Goal: Communication & Community: Answer question/provide support

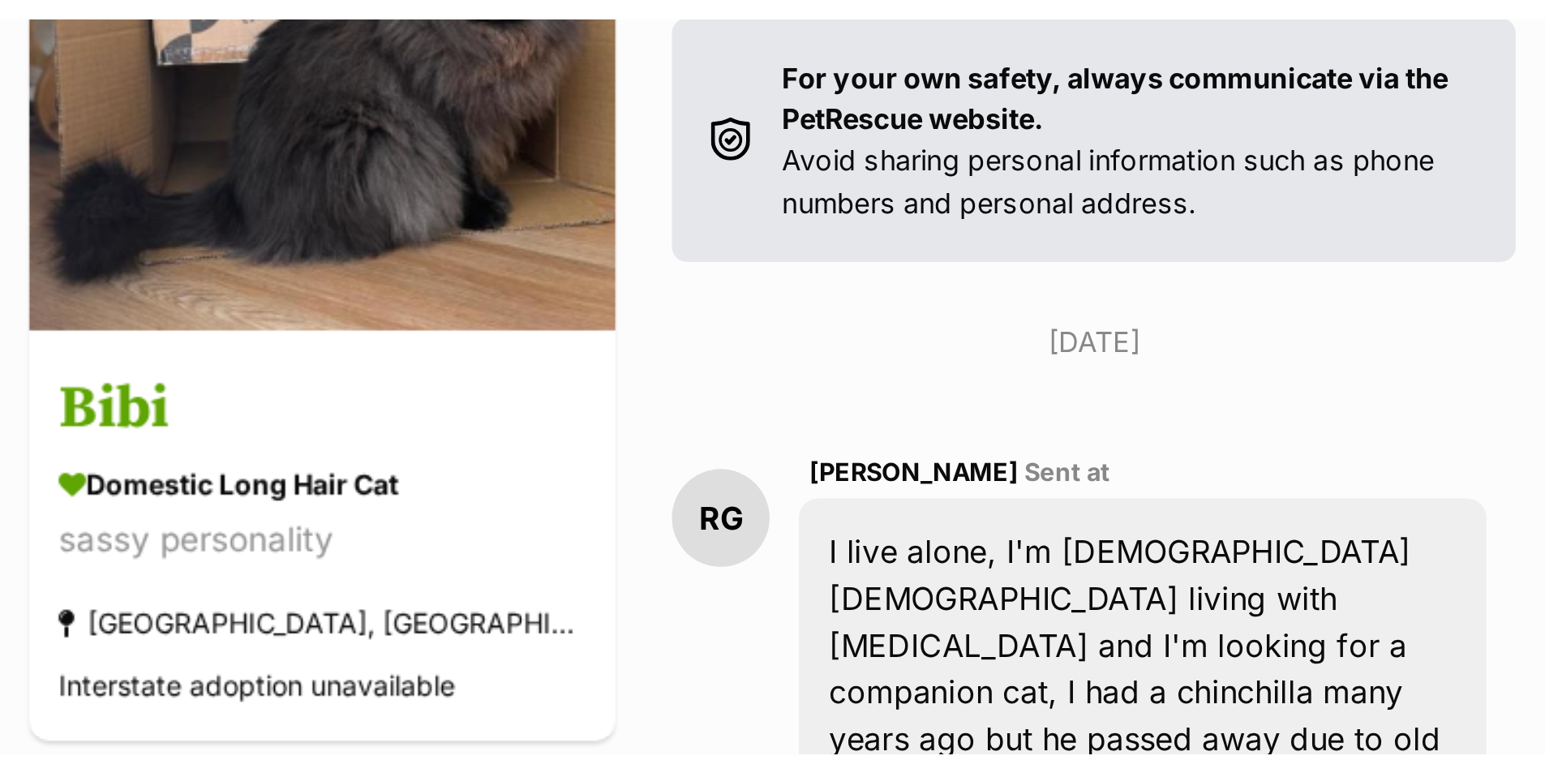
scroll to position [324, 0]
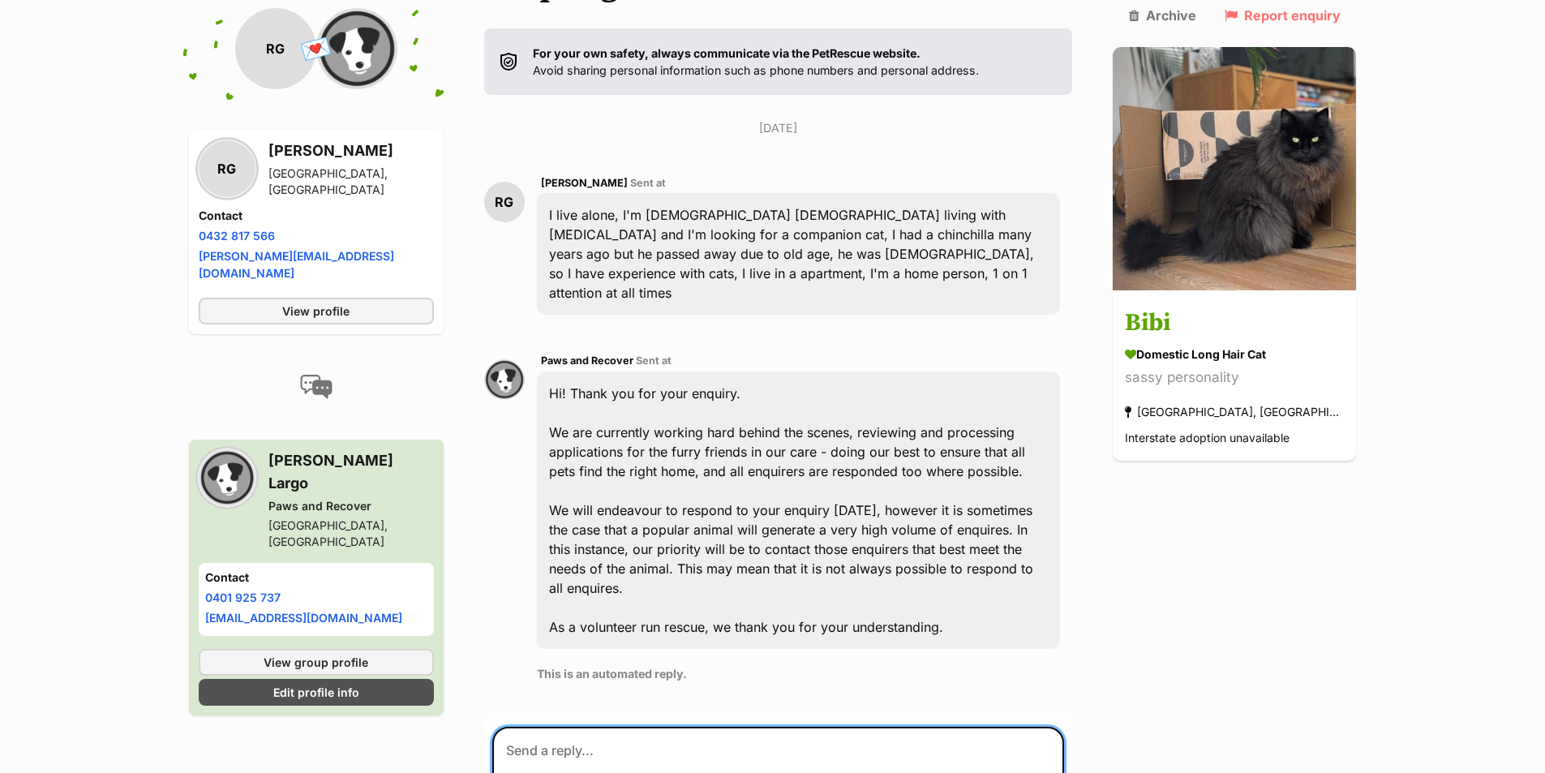
click at [559, 598] on textarea at bounding box center [778, 775] width 573 height 97
paste textarea "Hi [PERSON_NAME], Thank you for your enquiry on Codie. Could you please complet…"
drag, startPoint x: 597, startPoint y: 674, endPoint x: 537, endPoint y: 662, distance: 61.2
click at [537, 598] on textarea "Hi [PERSON_NAME], Thank you for your enquiry on Codie. Could you please complet…" at bounding box center [778, 775] width 573 height 97
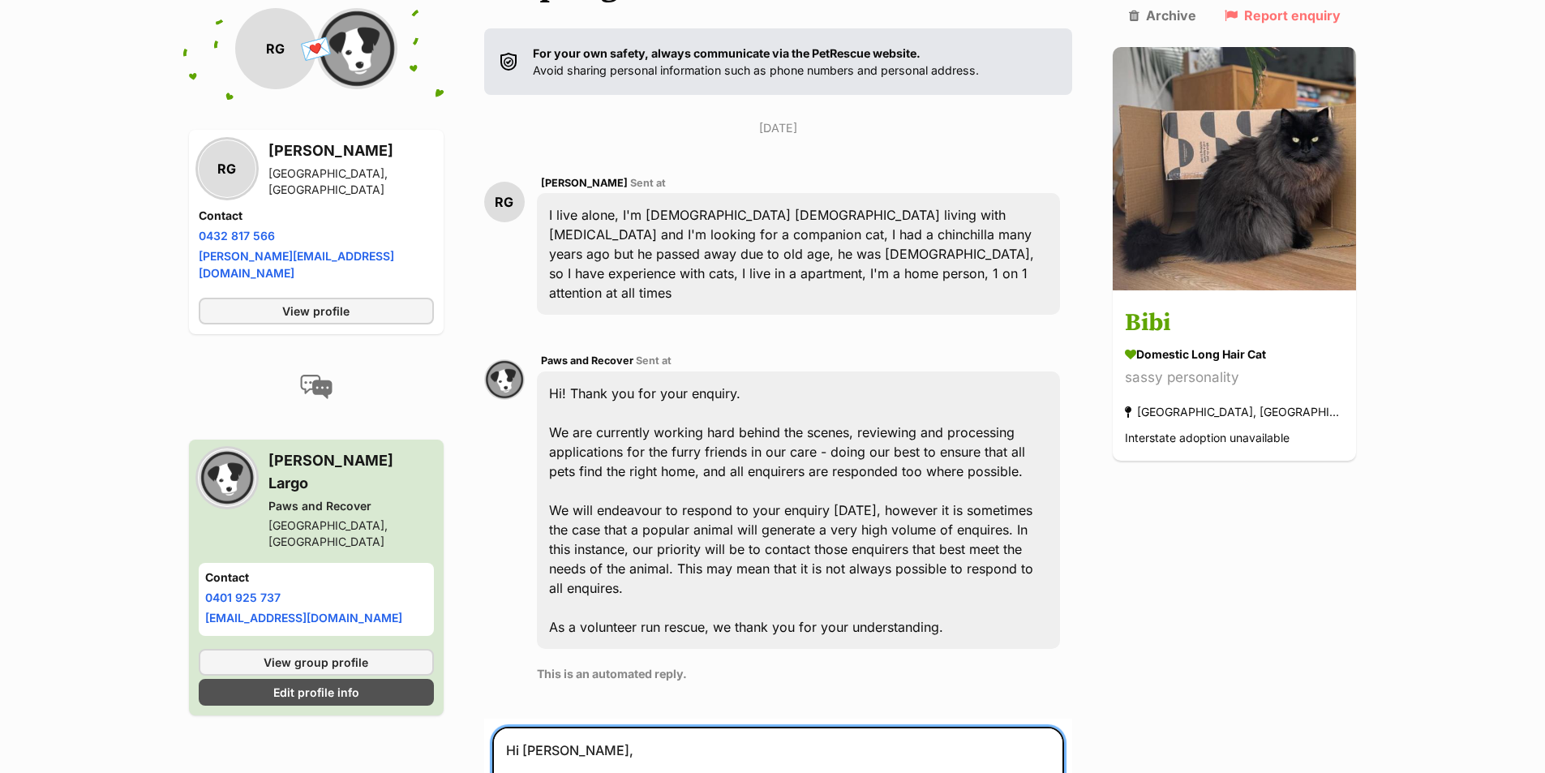
click at [561, 598] on textarea "Hi [PERSON_NAME], Thank you for your enquiry on Codie. Could you please complet…" at bounding box center [778, 775] width 573 height 97
drag, startPoint x: 730, startPoint y: 655, endPoint x: 696, endPoint y: 654, distance: 34.1
click at [695, 598] on textarea "Hi [PERSON_NAME], Thank you for your enquiry on Codie. Could you please complet…" at bounding box center [778, 775] width 573 height 97
click at [744, 598] on textarea "Hi [PERSON_NAME], Thank you for your enquiry on Codie. Could you please complet…" at bounding box center [778, 775] width 573 height 97
drag, startPoint x: 736, startPoint y: 699, endPoint x: 698, endPoint y: 697, distance: 37.4
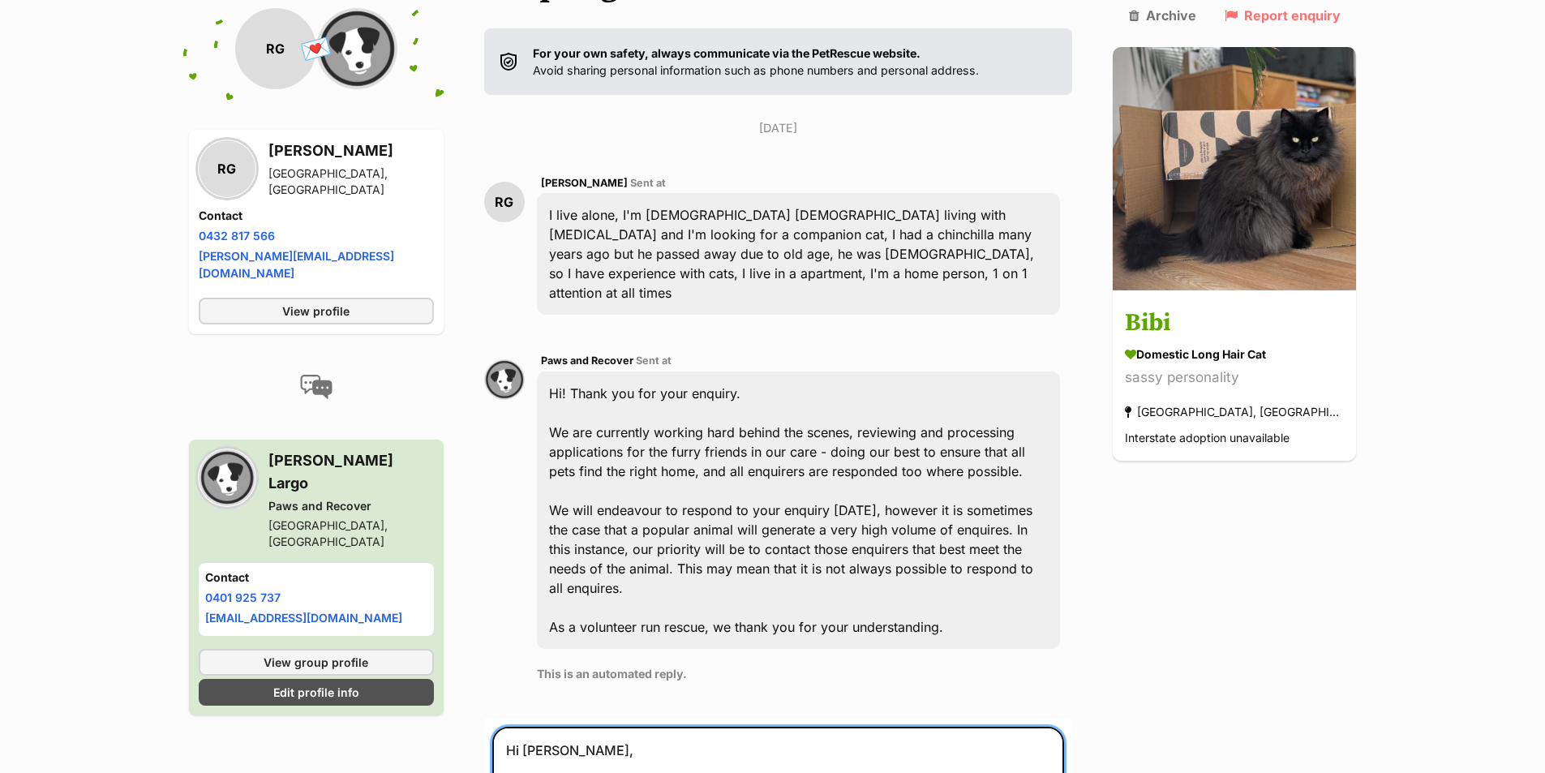
click at [698, 598] on textarea "Hi [PERSON_NAME], Thank you for your enquiry on Codie. Could you please complet…" at bounding box center [778, 775] width 573 height 97
drag, startPoint x: 728, startPoint y: 704, endPoint x: 695, endPoint y: 699, distance: 32.8
click at [695, 598] on textarea "Hi Rhonda, Thank you for your enquiry on Codie. Could you please complete the q…" at bounding box center [778, 775] width 573 height 97
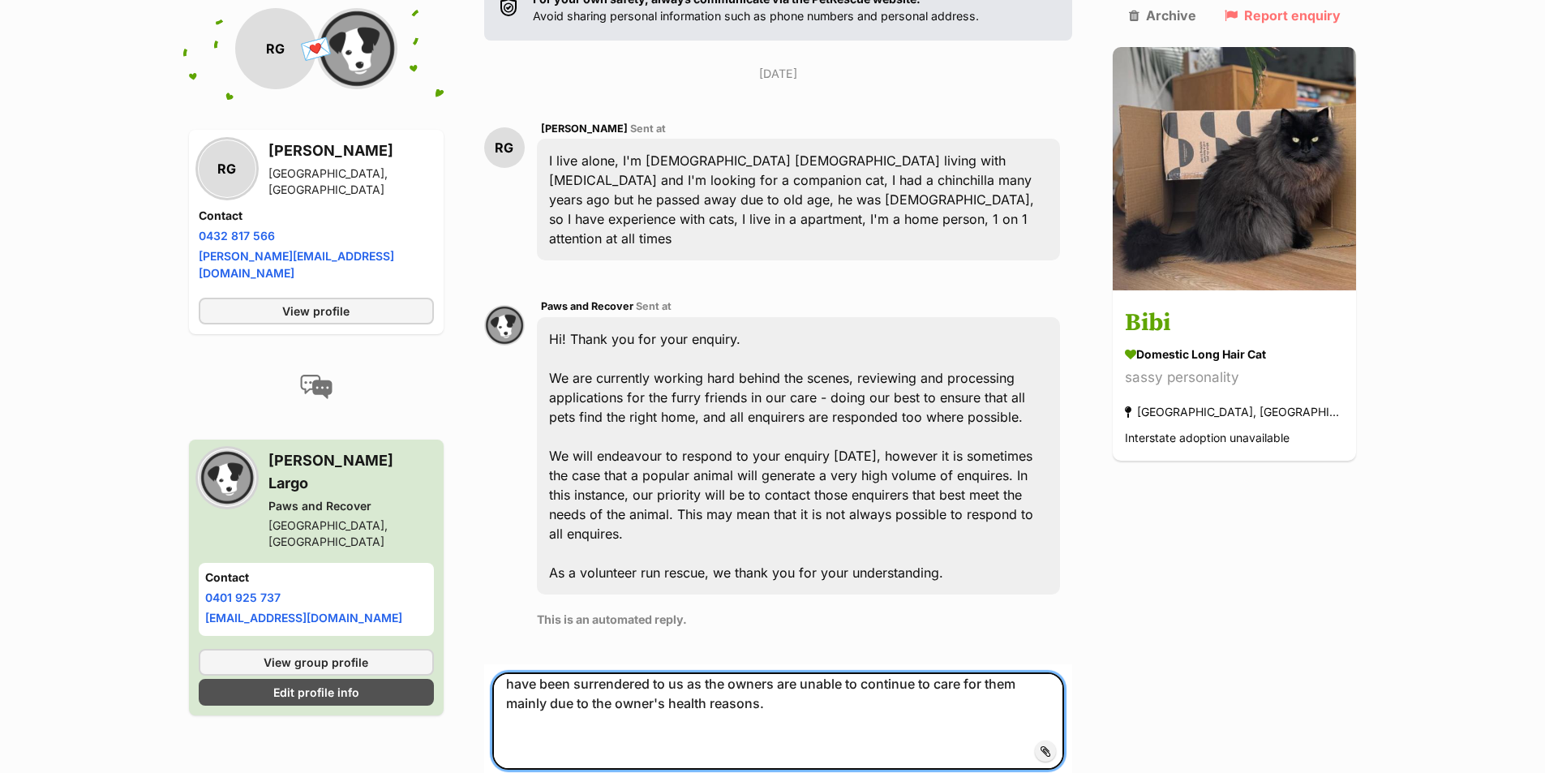
scroll to position [162, 0]
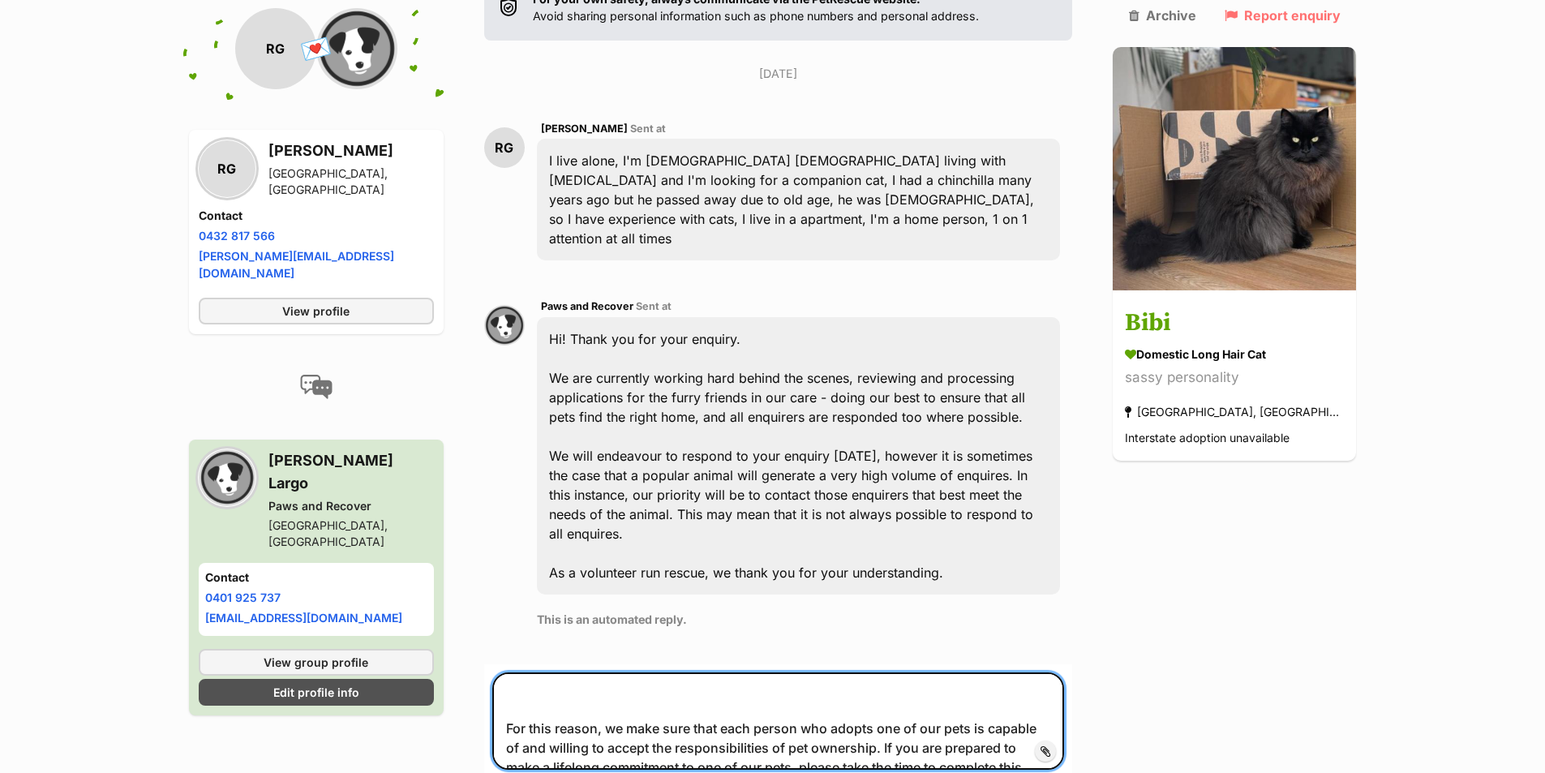
click at [678, 598] on textarea "Hi Rhonda, Thank you for your enquiry on Bibi. Could you please complete the qu…" at bounding box center [778, 720] width 573 height 97
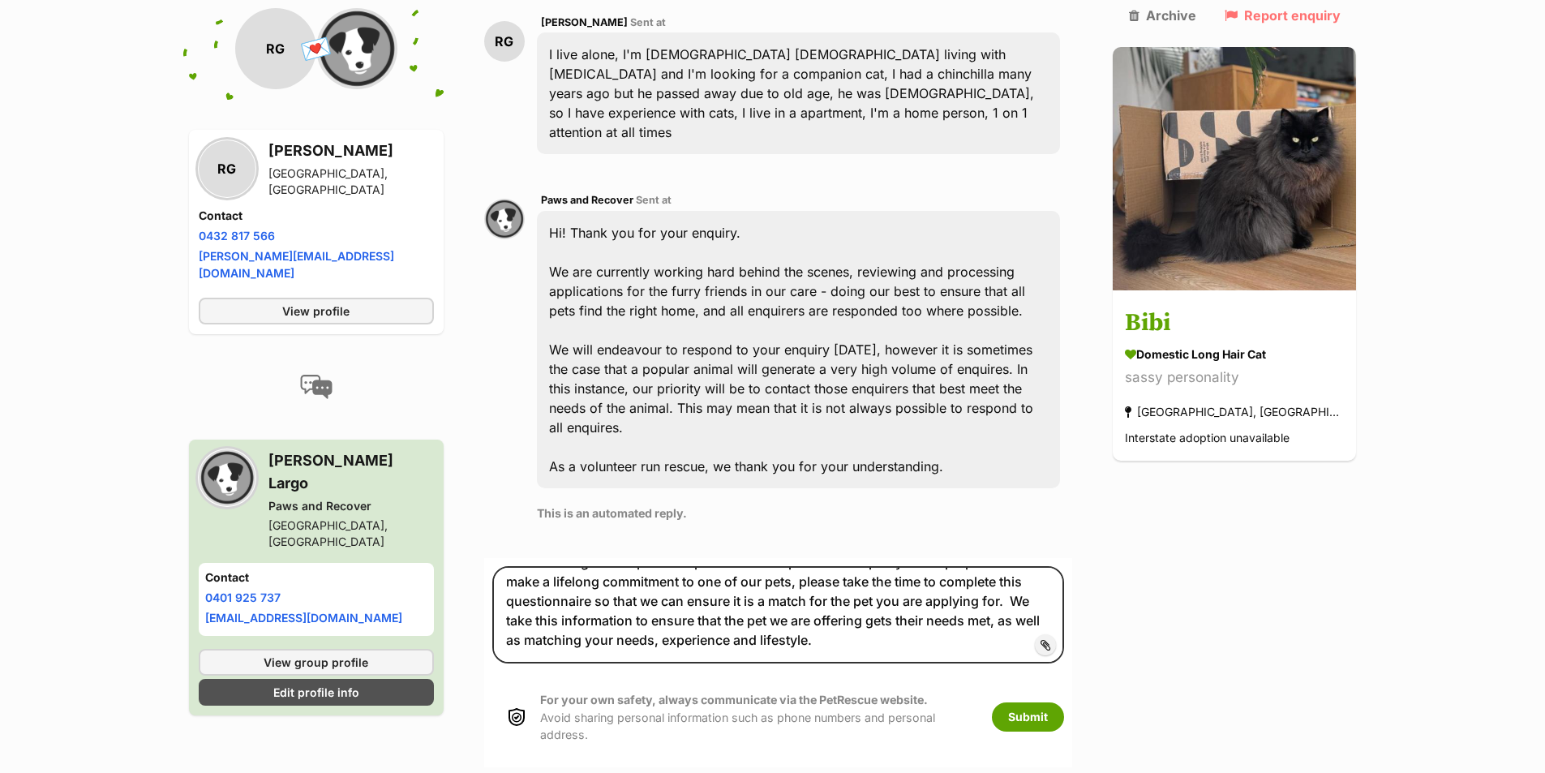
scroll to position [487, 0]
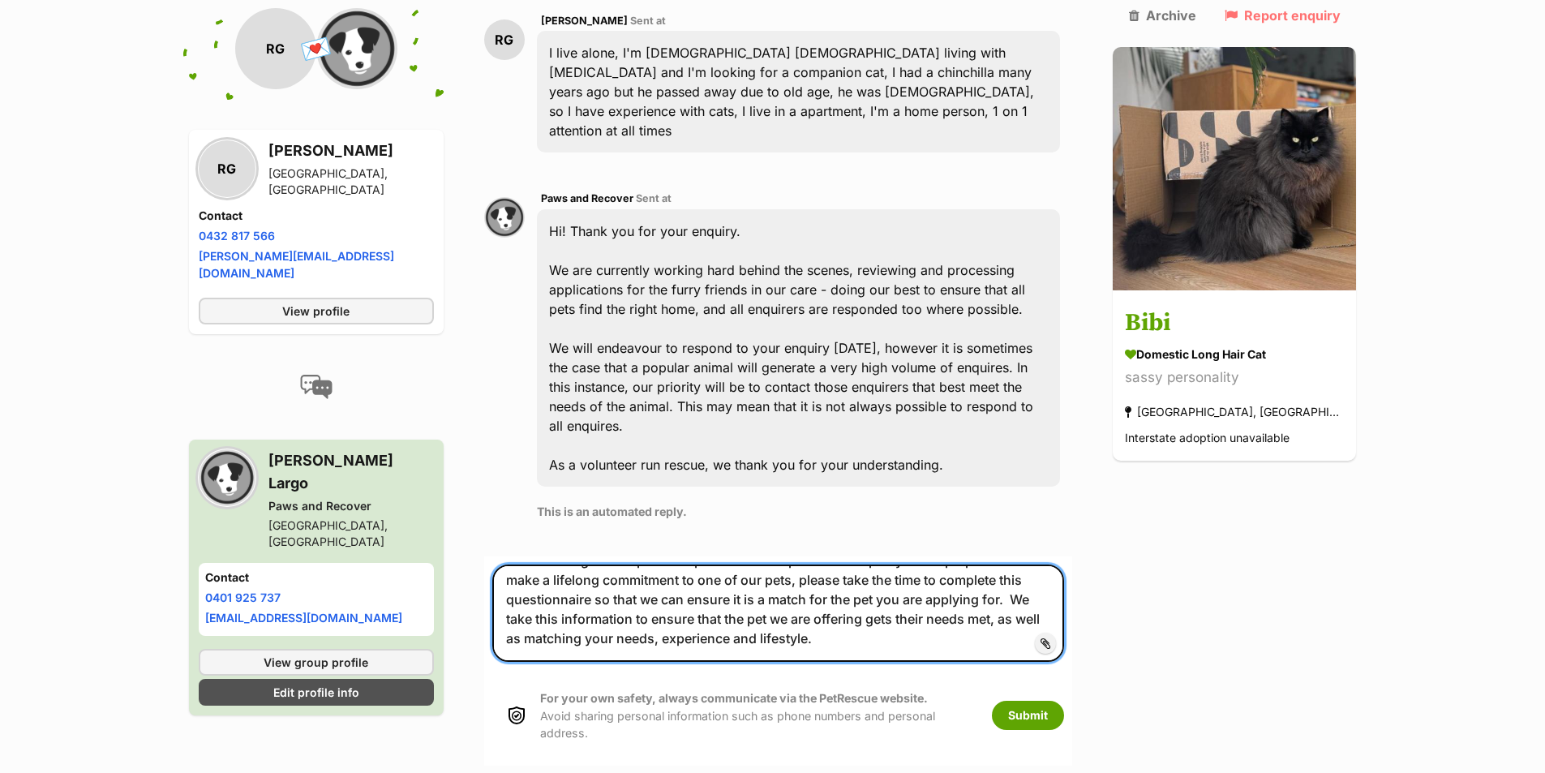
click at [595, 565] on textarea "Hi Rhonda, Thank you for your enquiry on Bibi. Could you please complete the qu…" at bounding box center [778, 613] width 573 height 97
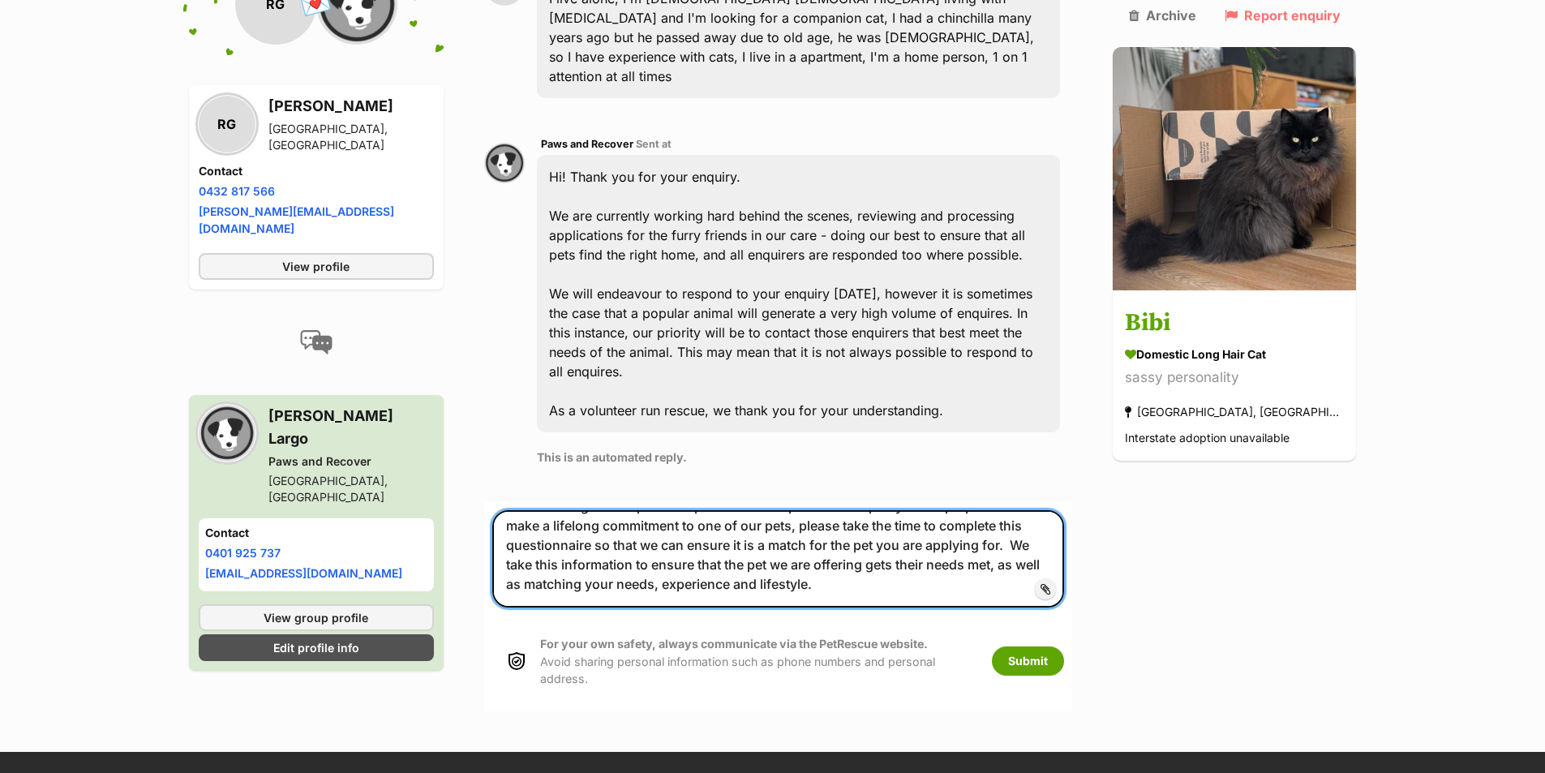
scroll to position [227, 0]
paste textarea "Rescue Dog / Cat Application questionnaire https://form.jotform.com/25021194710…"
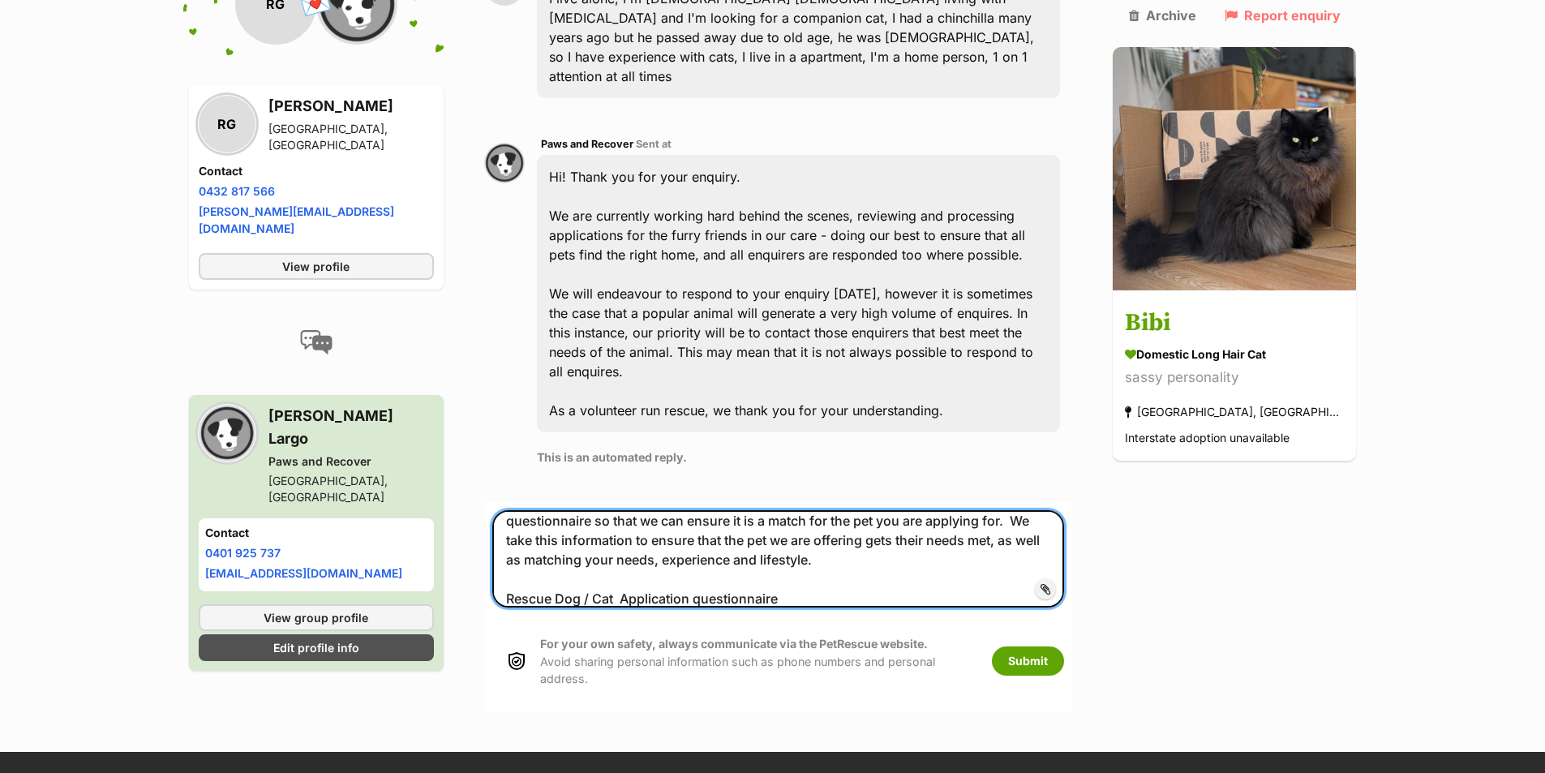
scroll to position [266, 0]
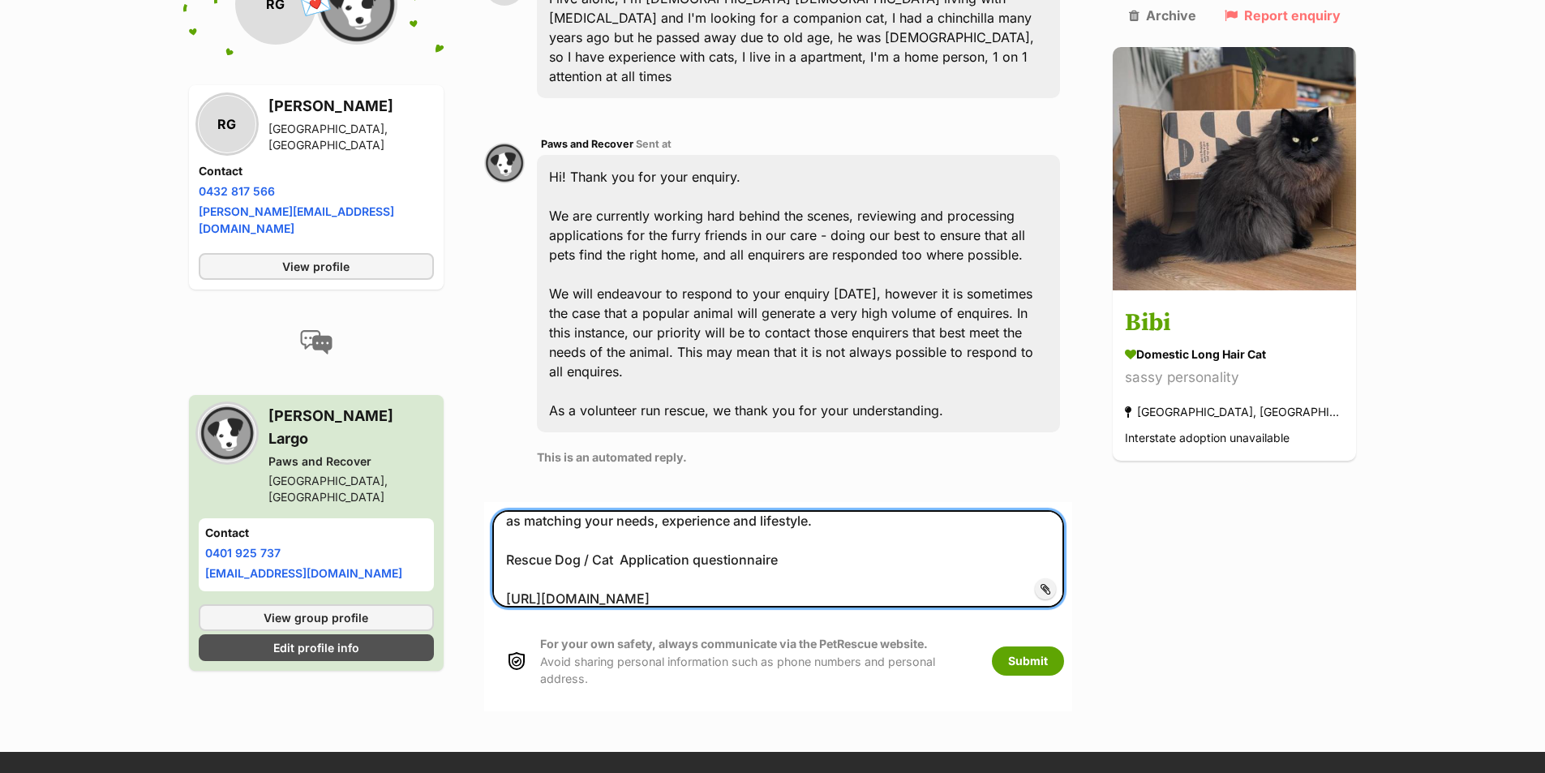
drag, startPoint x: 518, startPoint y: 507, endPoint x: 539, endPoint y: 497, distance: 22.5
click at [519, 510] on textarea "Hi Rhonda, Thank you for your enquiry on Bibi. Could you please complete the qu…" at bounding box center [778, 558] width 573 height 97
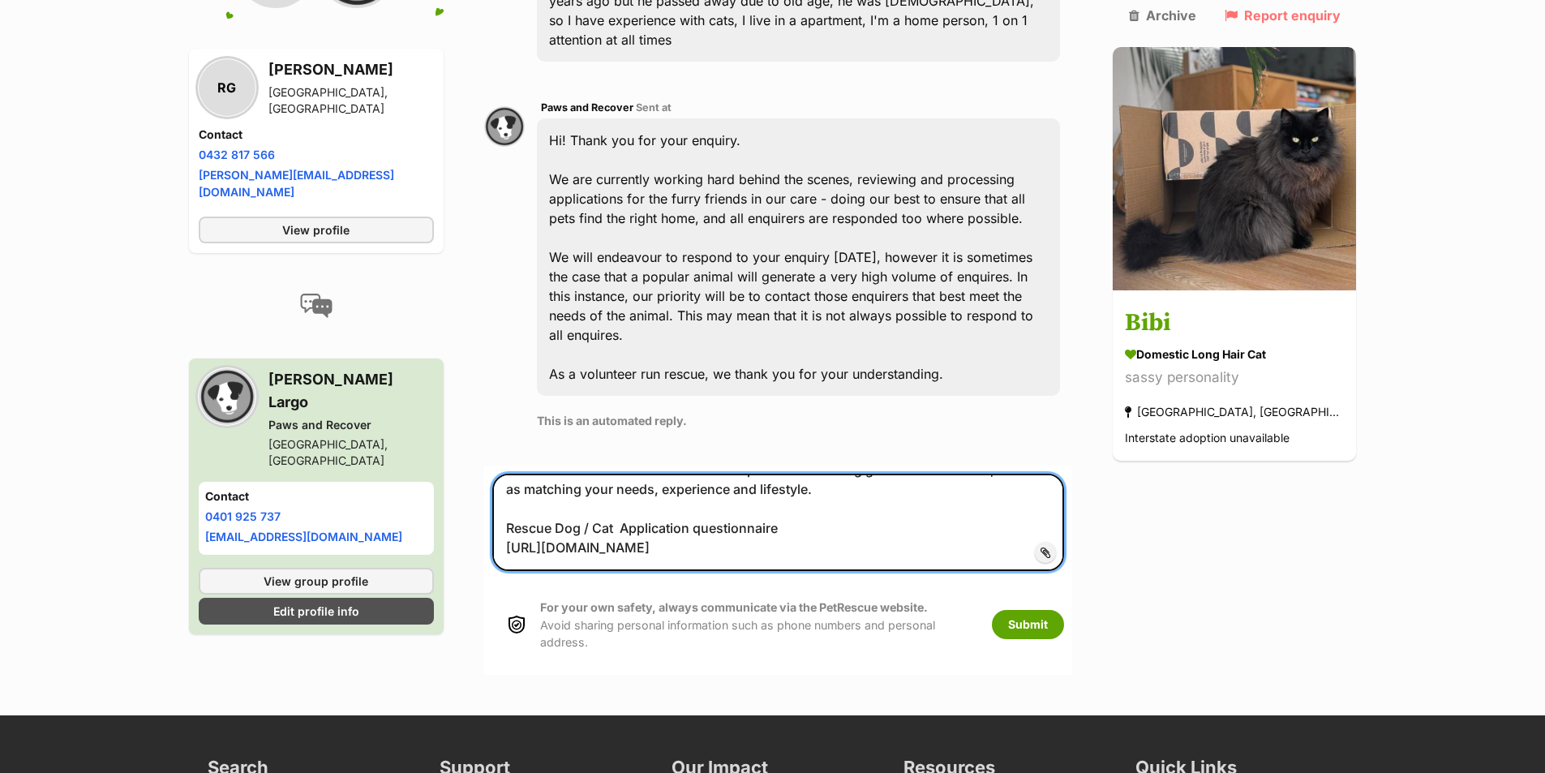
scroll to position [595, 0]
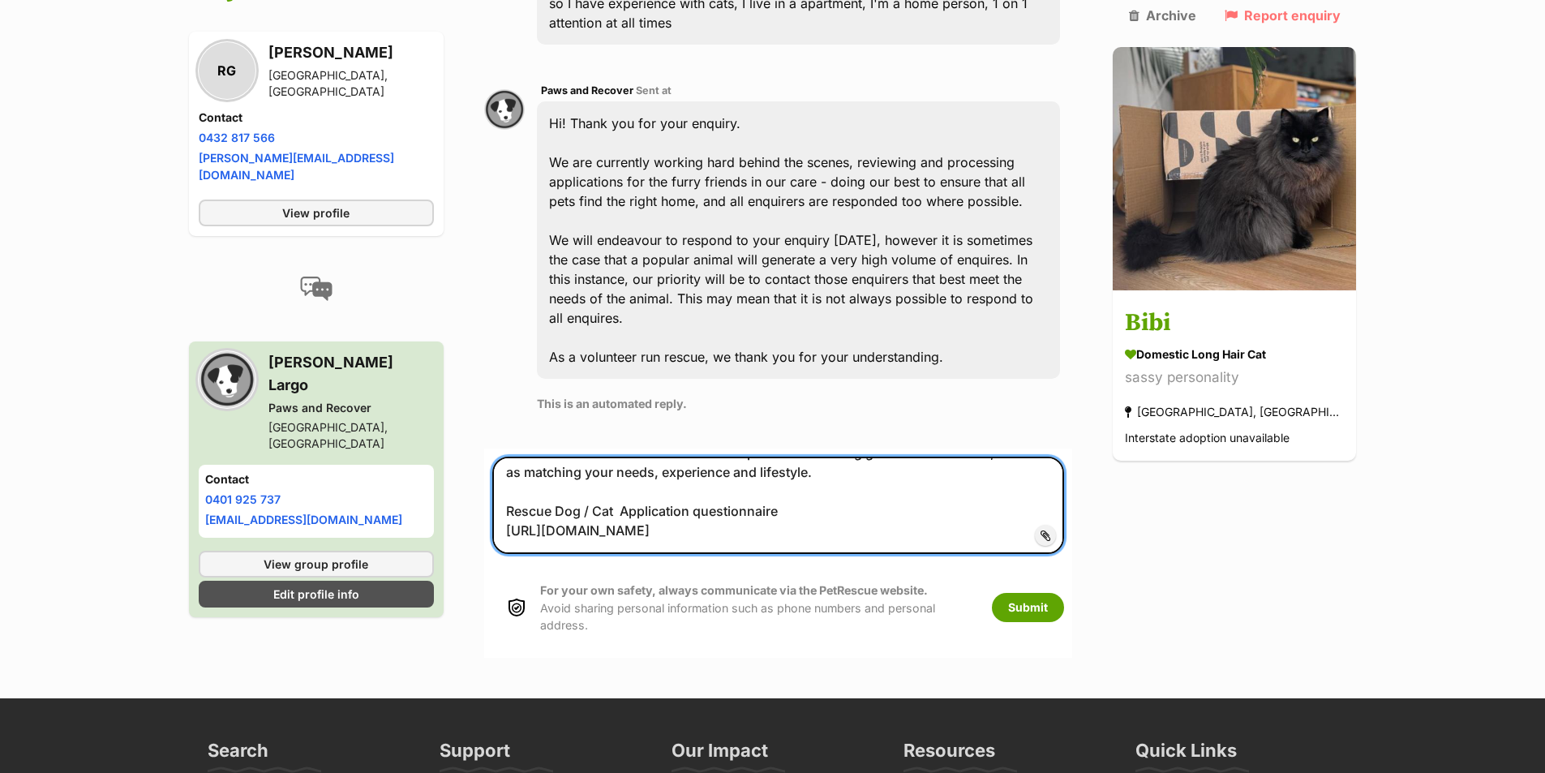
click at [780, 457] on textarea "Hi Rhonda, Thank you for your enquiry on Bibi. Could you please complete the qu…" at bounding box center [778, 505] width 573 height 97
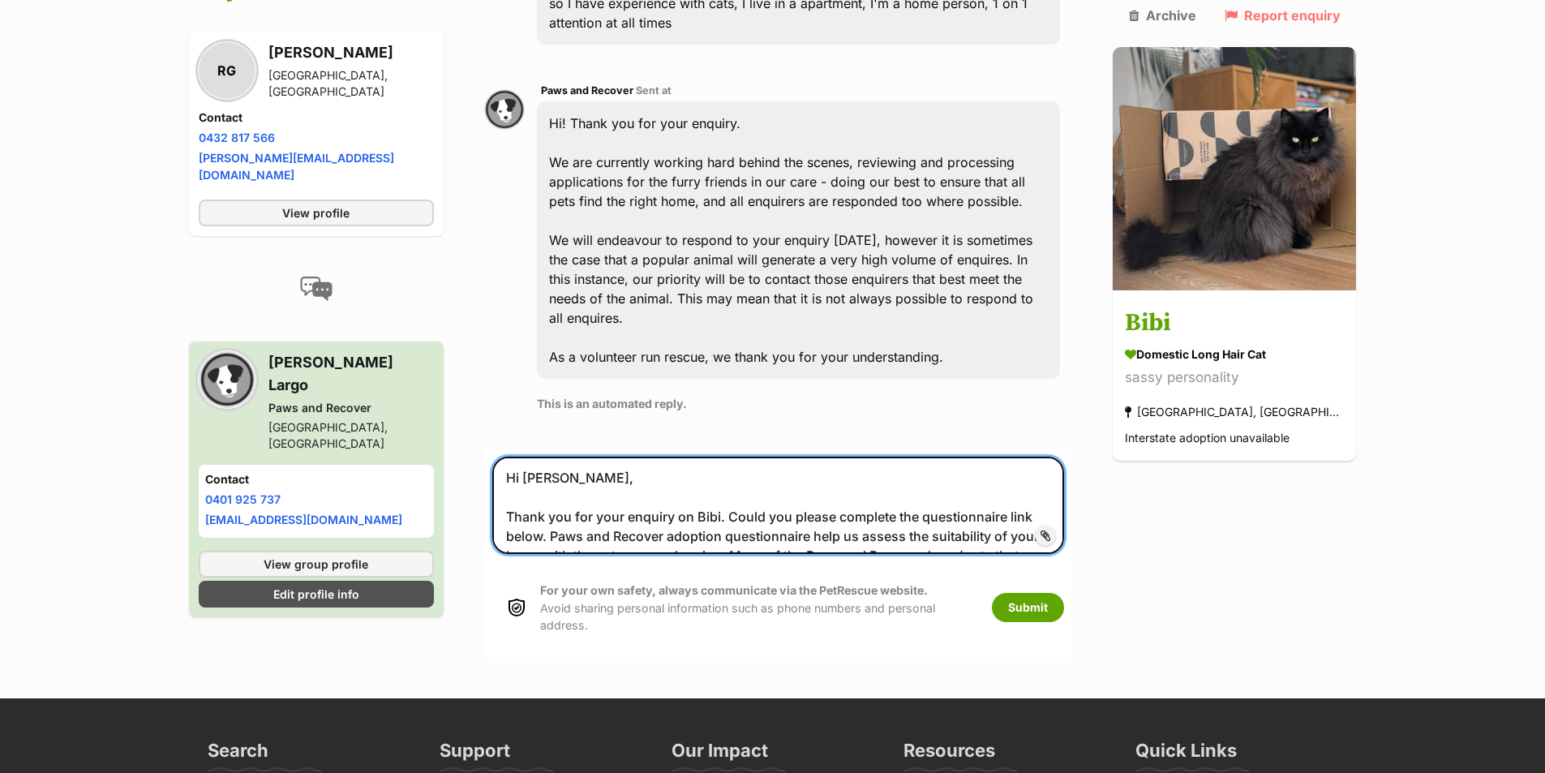
scroll to position [0, 0]
type textarea "Hi Rhonda, Thank you for your enquiry on Bibi. Could you please complete the qu…"
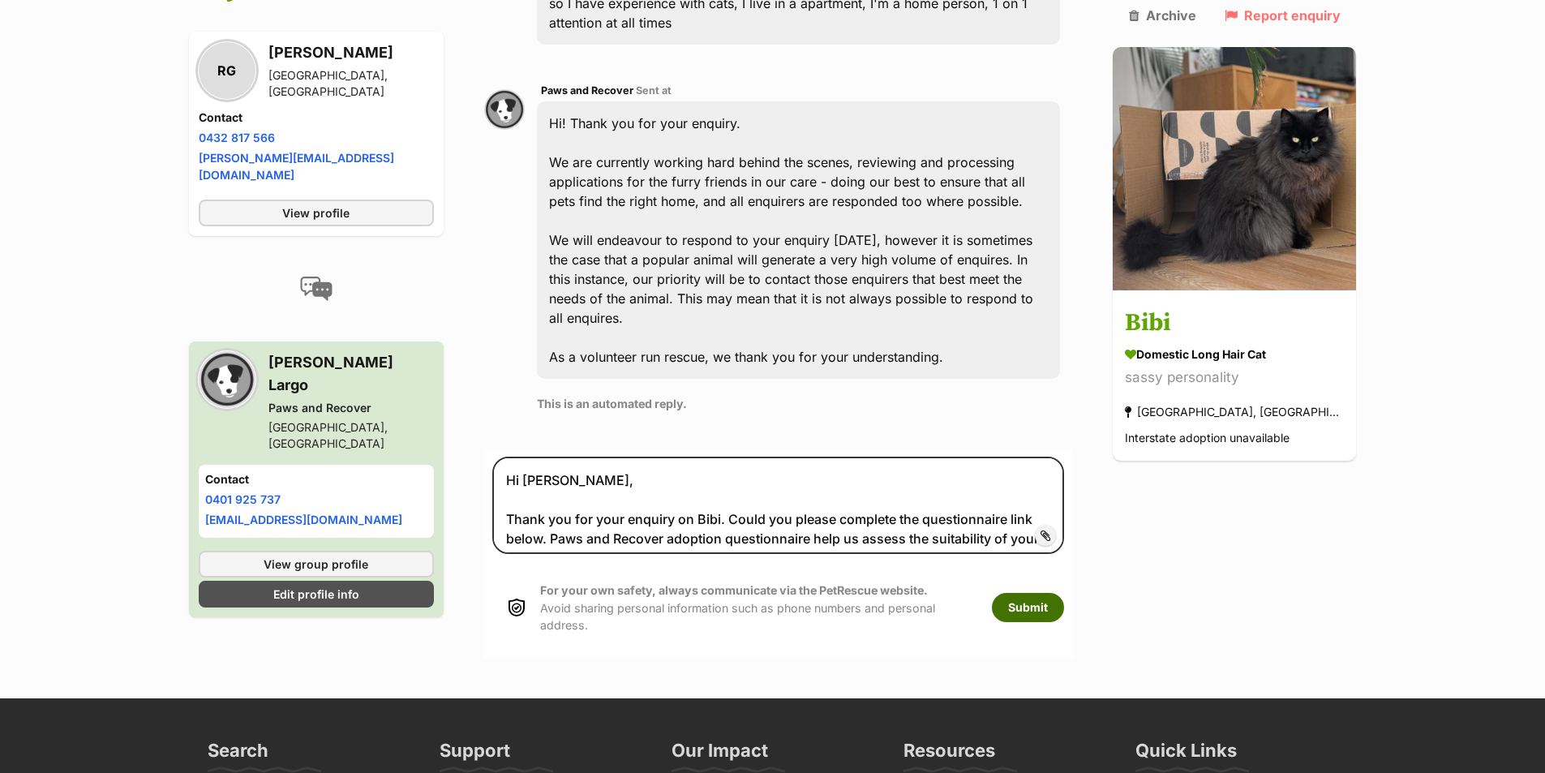
click at [1064, 593] on button "Submit" at bounding box center [1028, 607] width 72 height 29
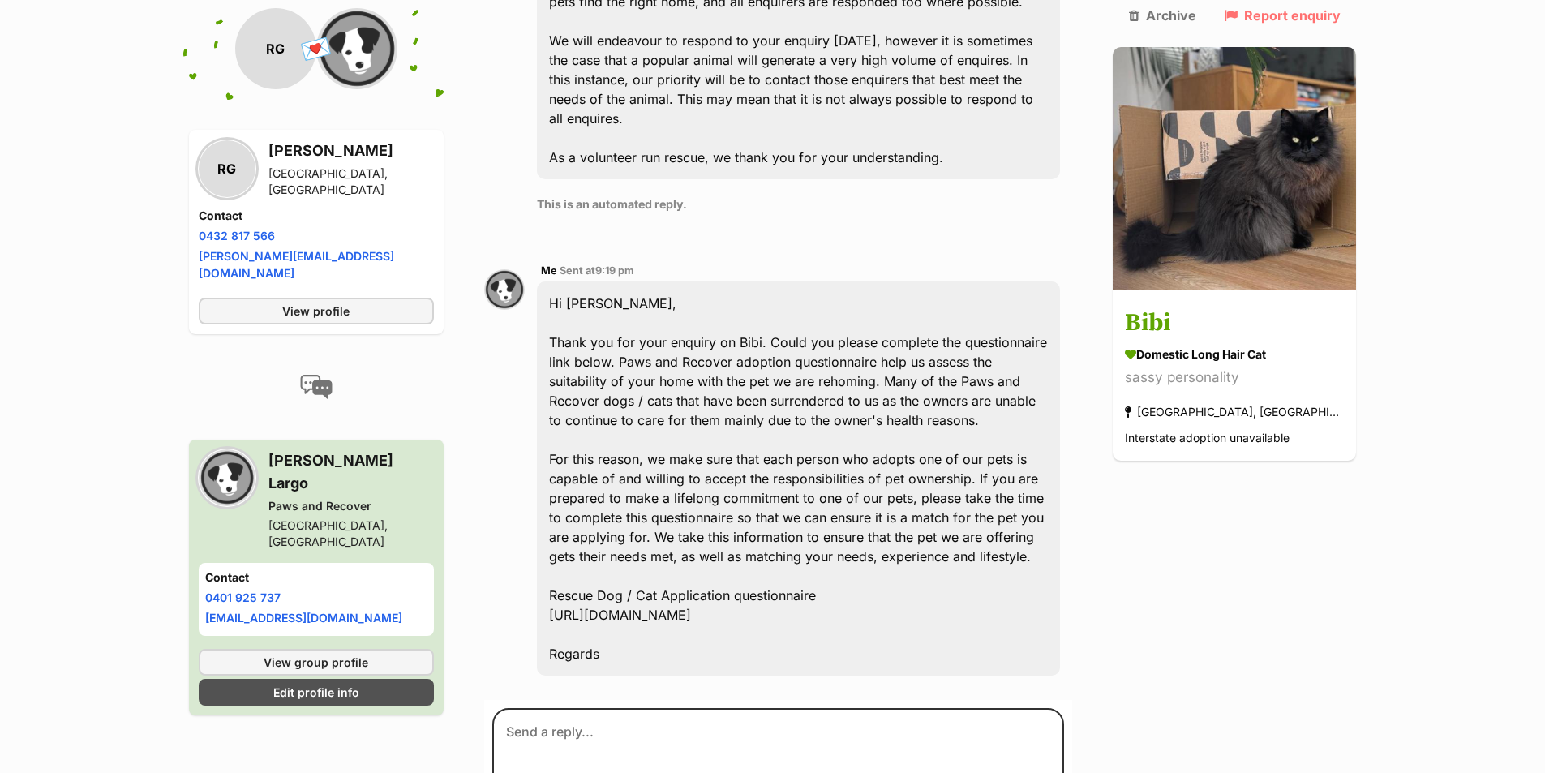
scroll to position [795, 0]
drag, startPoint x: 844, startPoint y: 526, endPoint x: 548, endPoint y: 535, distance: 297.0
click at [549, 535] on div "Hi [PERSON_NAME], Thank you for your enquiry on Bibi. Could you please complete…" at bounding box center [799, 478] width 524 height 394
copy link "[URL][DOMAIN_NAME]"
click at [913, 529] on div "Hi [PERSON_NAME], Thank you for your enquiry on Bibi. Could you please complete…" at bounding box center [799, 478] width 524 height 394
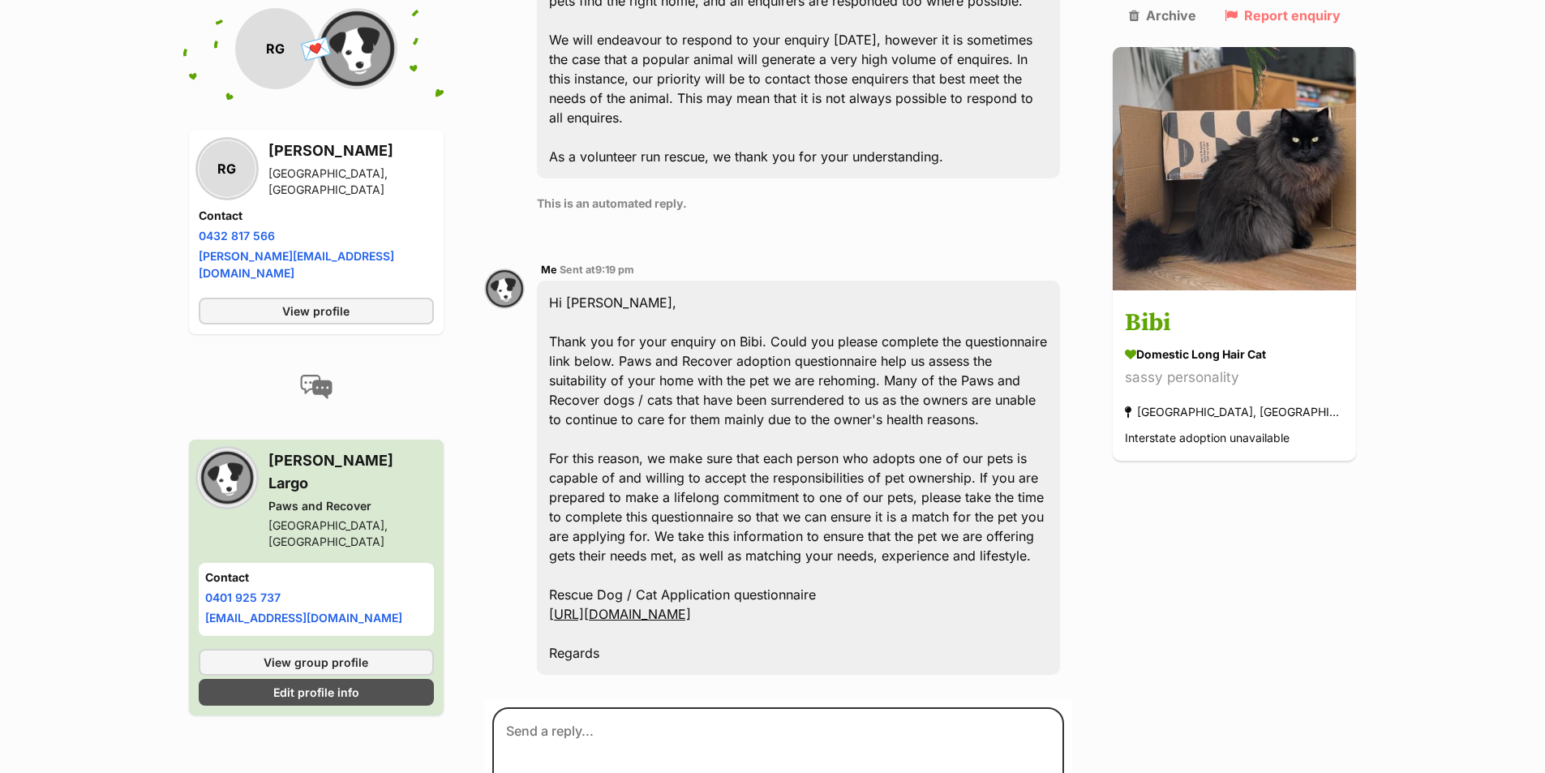
click at [608, 568] on div "Hi [PERSON_NAME], Thank you for your enquiry on Bibi. Could you please complete…" at bounding box center [799, 478] width 524 height 394
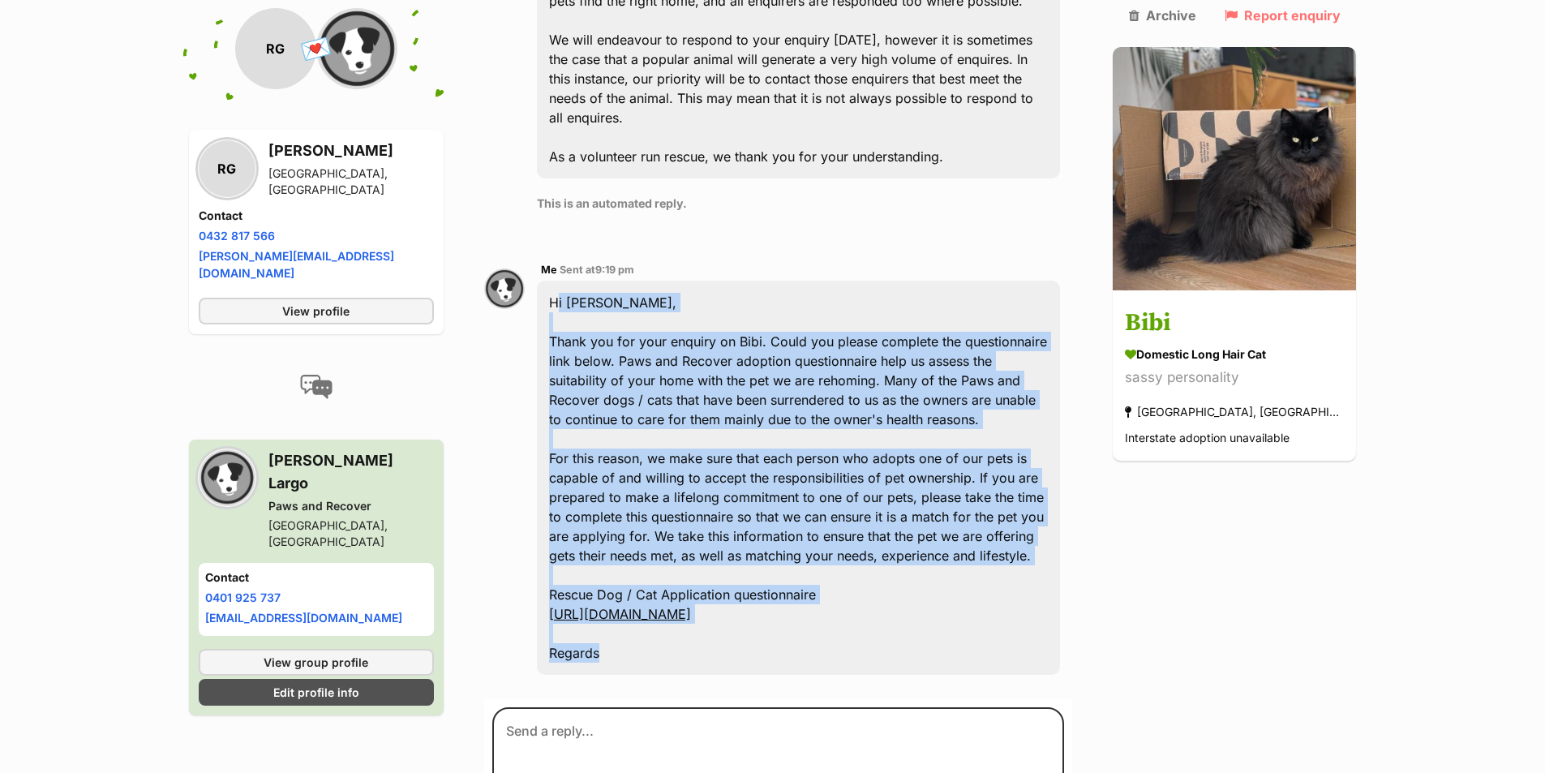
drag, startPoint x: 616, startPoint y: 568, endPoint x: 552, endPoint y: 222, distance: 351.3
click at [552, 281] on div "Hi [PERSON_NAME], Thank you for your enquiry on Bibi. Could you please complete…" at bounding box center [799, 478] width 524 height 394
copy div "Hi [PERSON_NAME], Thank you for your enquiry on Bibi. Could you please complete…"
